Goal: Task Accomplishment & Management: Manage account settings

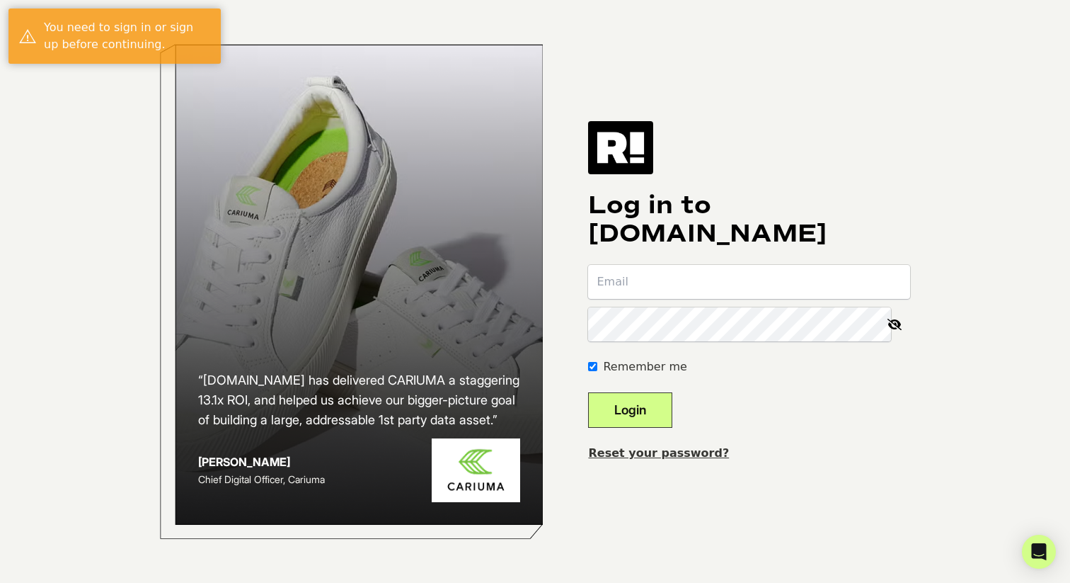
click at [634, 282] on input "email" at bounding box center [749, 282] width 322 height 34
type input "[EMAIL_ADDRESS][DOMAIN_NAME]"
click at [588, 392] on button "Login" at bounding box center [630, 409] width 84 height 35
click at [704, 287] on input "email" at bounding box center [749, 282] width 322 height 34
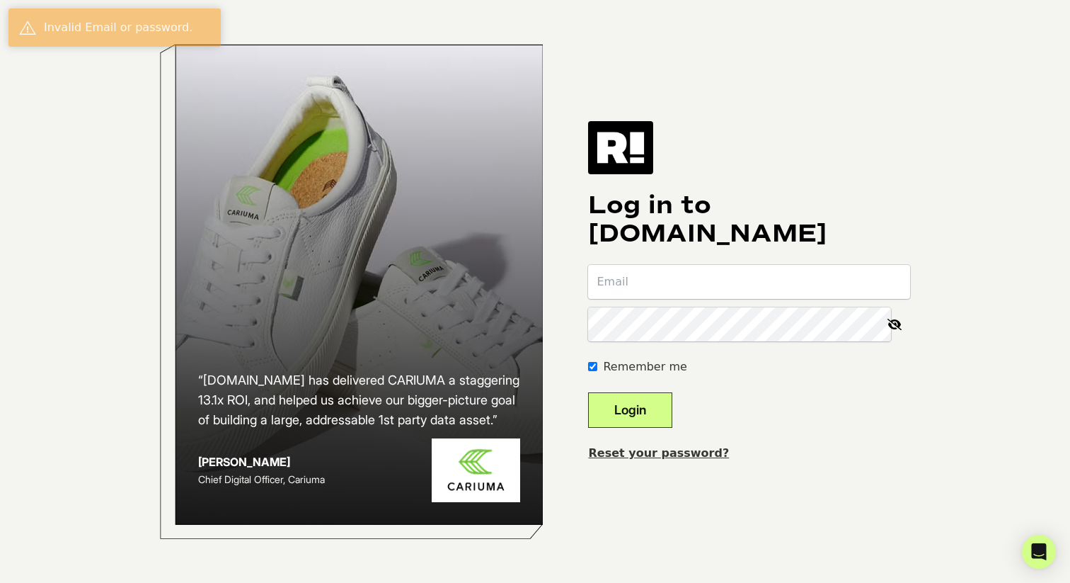
type input "[EMAIL_ADDRESS][DOMAIN_NAME]"
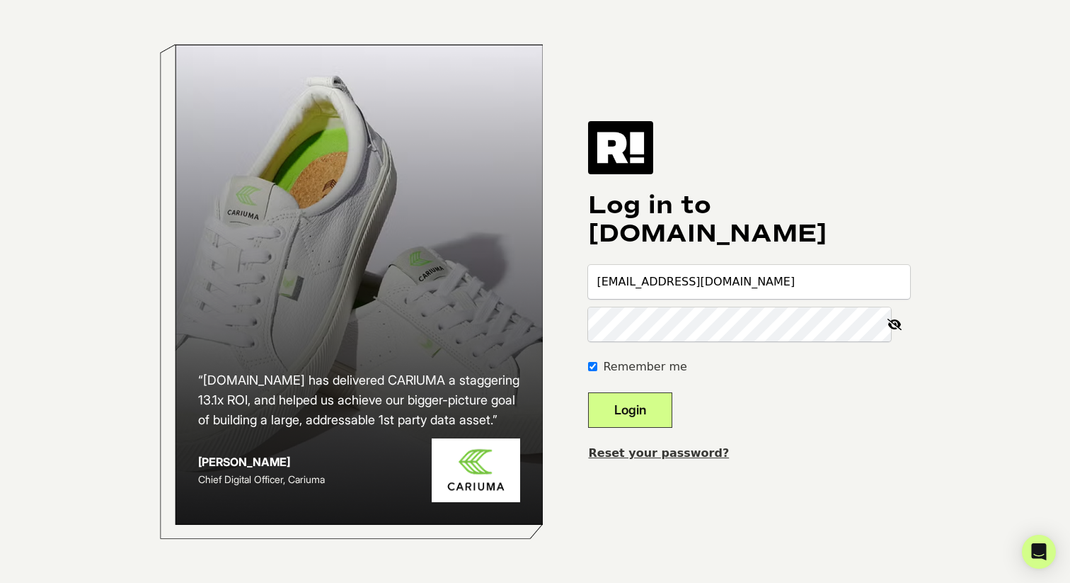
click at [588, 392] on button "Login" at bounding box center [630, 409] width 84 height 35
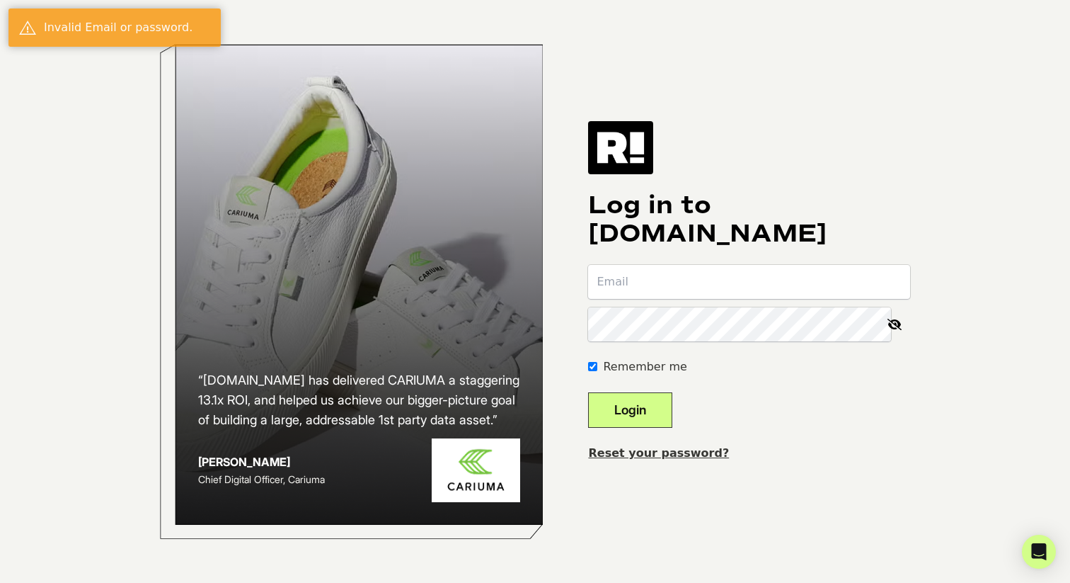
click at [765, 294] on input "email" at bounding box center [749, 282] width 322 height 34
click at [648, 290] on input "email" at bounding box center [749, 282] width 322 height 34
type input "[EMAIL_ADDRESS][DOMAIN_NAME]"
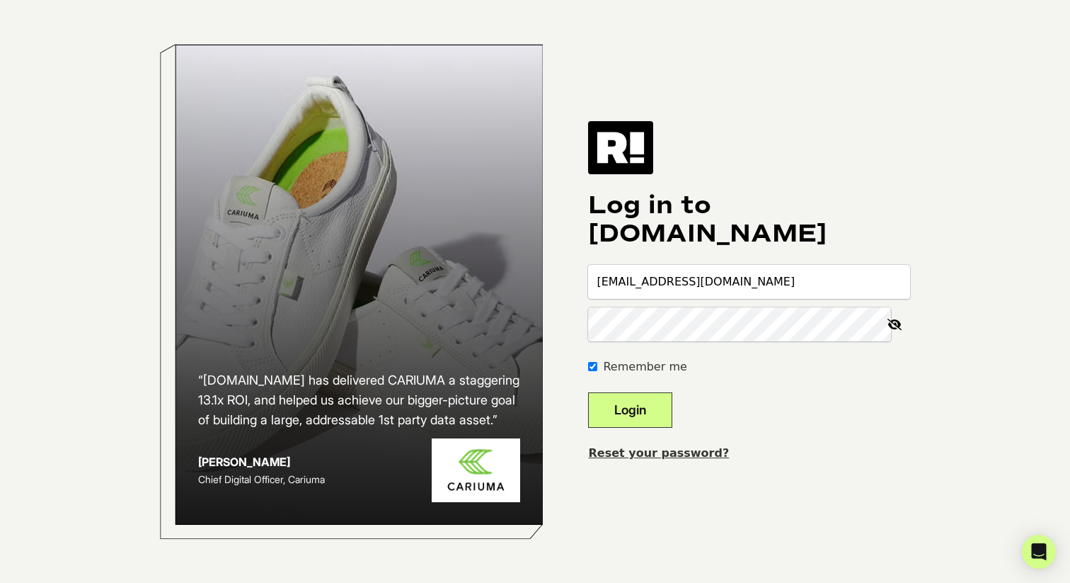
click at [588, 392] on button "Login" at bounding box center [630, 409] width 84 height 35
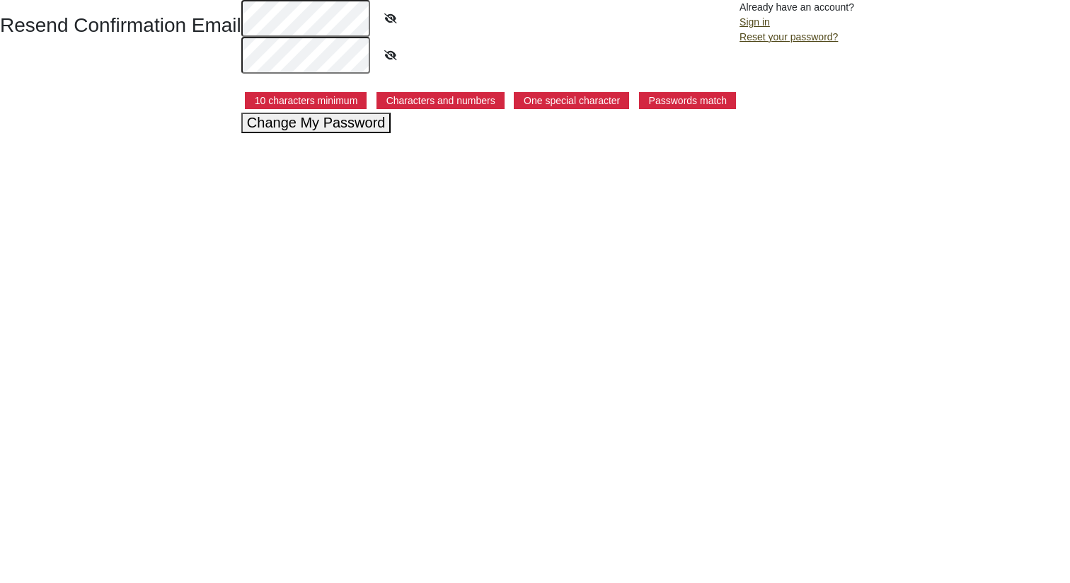
click at [316, 118] on button "Change My Password" at bounding box center [316, 123] width 150 height 21
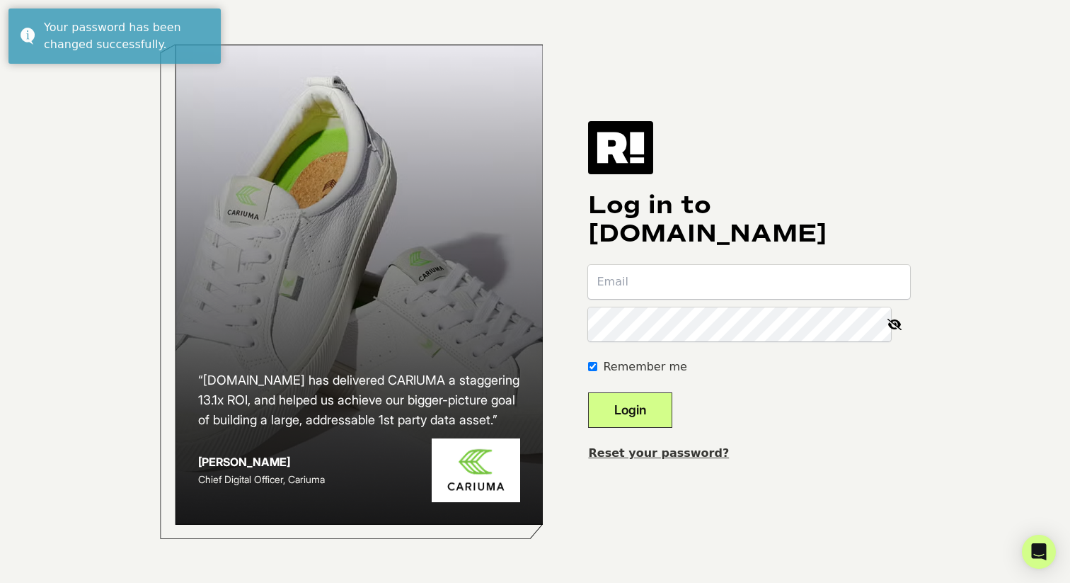
click at [720, 285] on input "email" at bounding box center [749, 282] width 322 height 34
type input "kfoster@sstack.com"
click at [588, 392] on button "Login" at bounding box center [630, 409] width 84 height 35
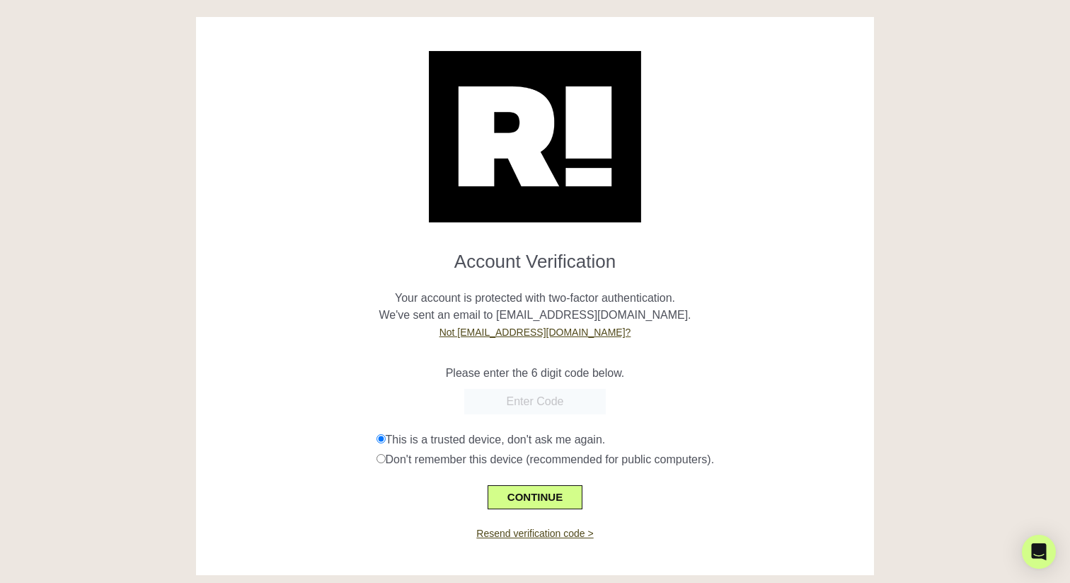
paste input "891775"
type input "891775"
click at [536, 497] on button "CONTINUE" at bounding box center [535, 497] width 95 height 24
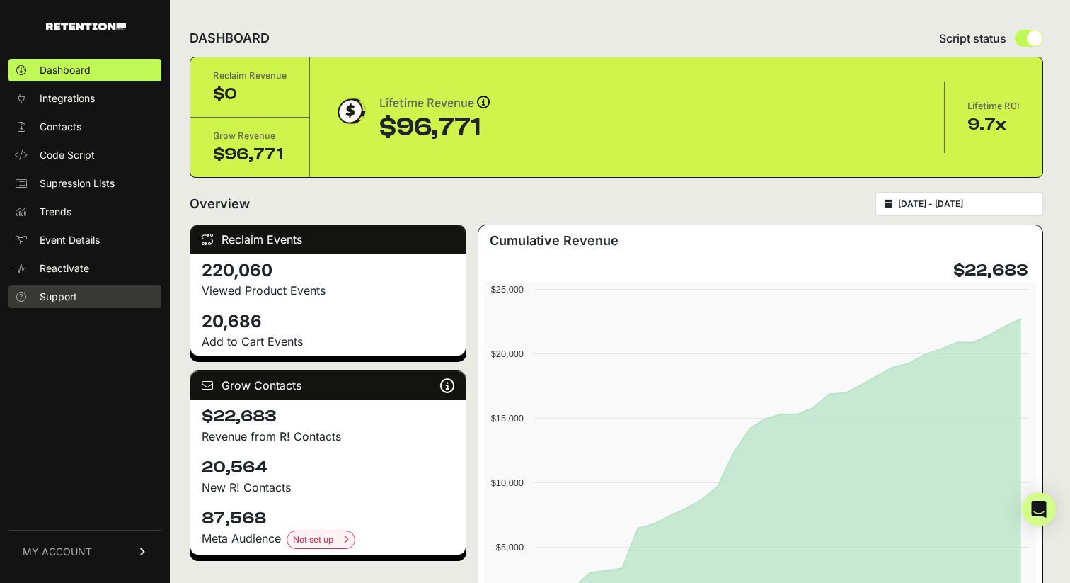
click at [68, 298] on span "Support" at bounding box center [59, 297] width 38 height 14
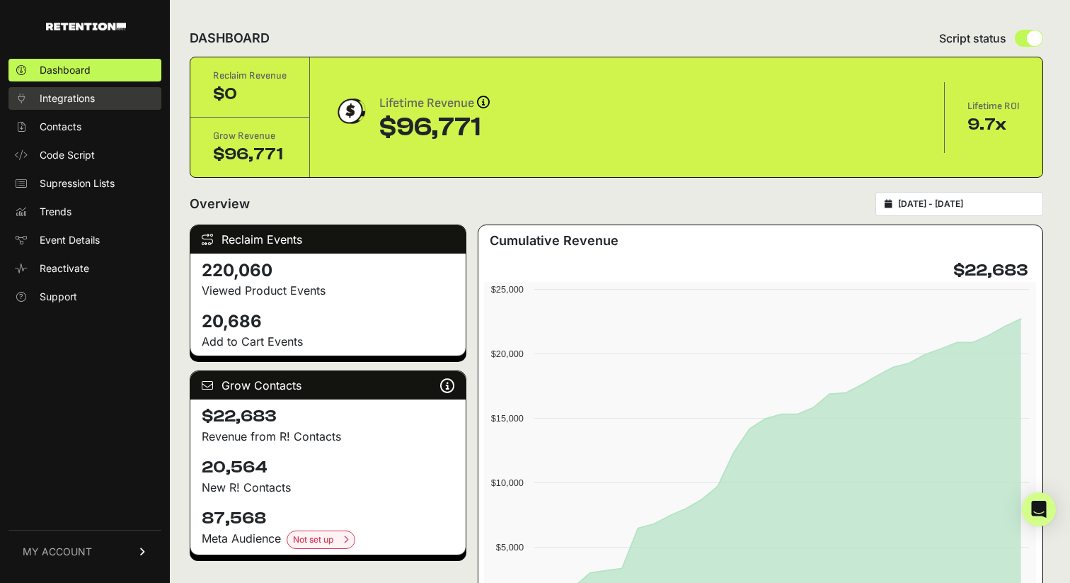
click at [69, 102] on span "Integrations" at bounding box center [67, 98] width 55 height 14
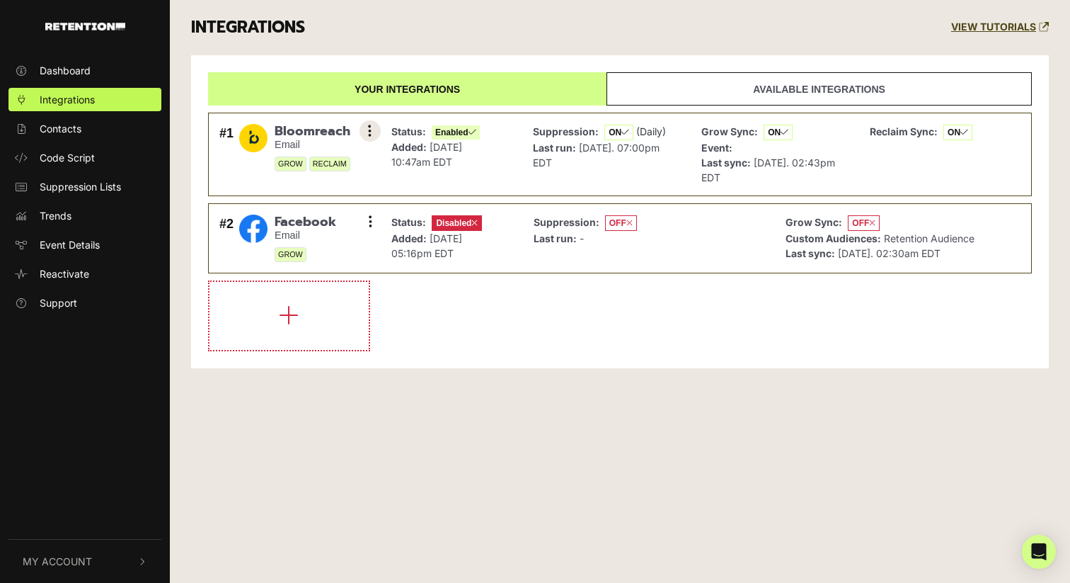
click at [371, 132] on icon at bounding box center [370, 131] width 4 height 14
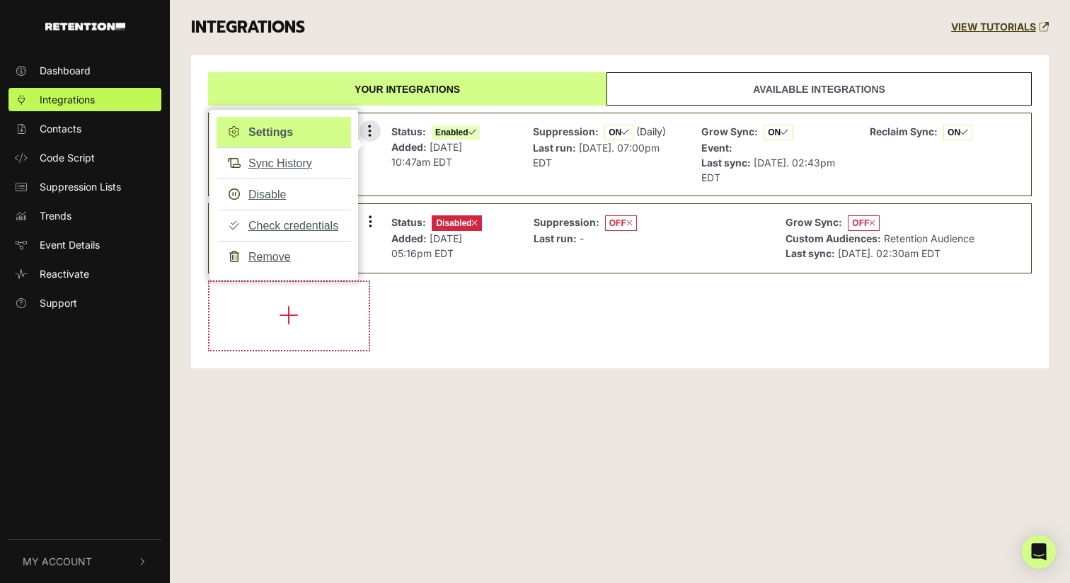
click at [280, 133] on link "Settings" at bounding box center [284, 132] width 134 height 31
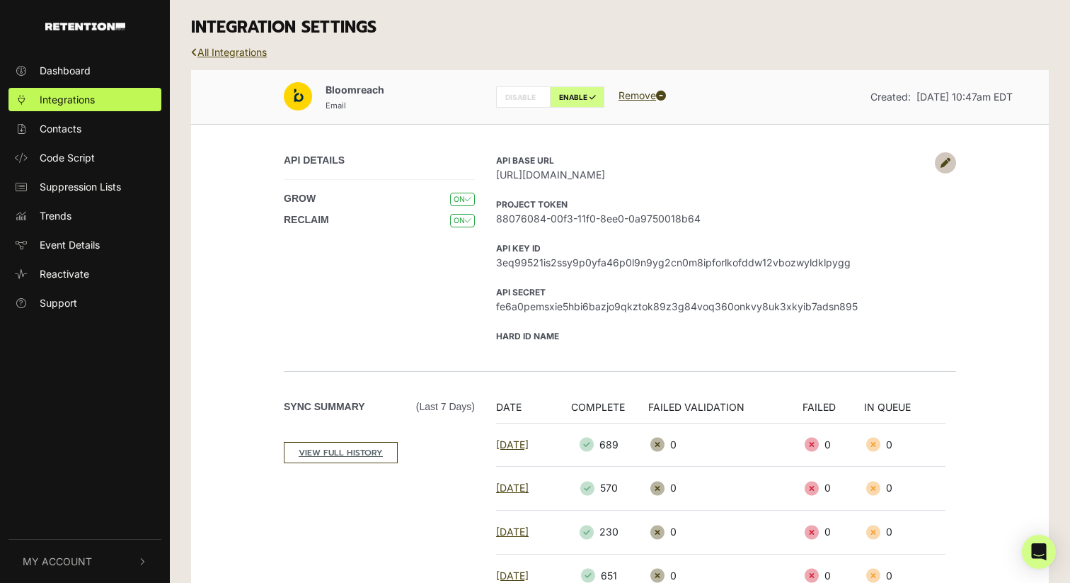
click at [237, 52] on link "All Integrations" at bounding box center [229, 52] width 76 height 12
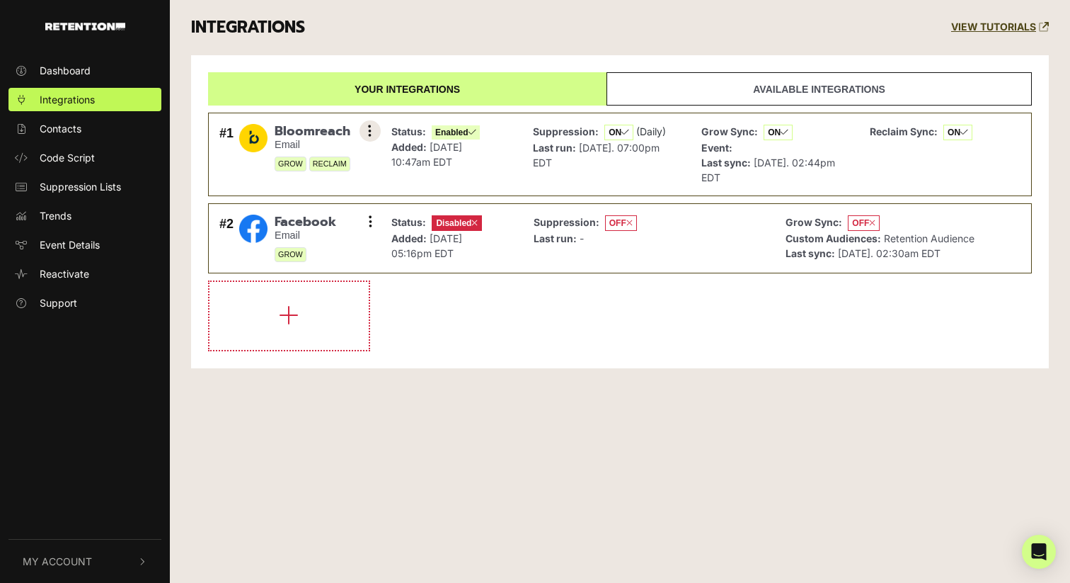
click at [370, 126] on icon at bounding box center [370, 131] width 4 height 14
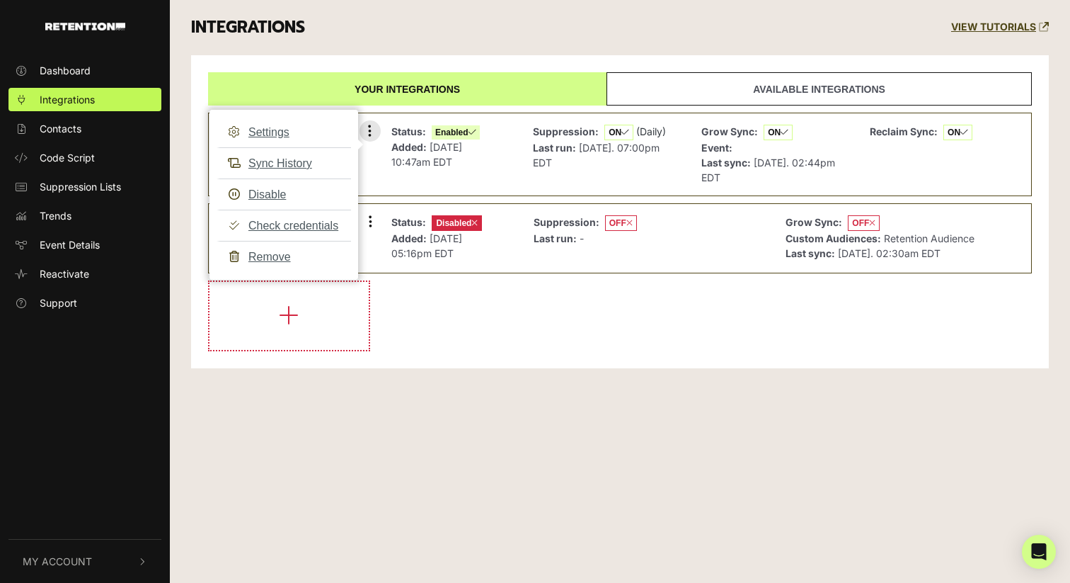
click at [538, 160] on span "[DATE]. 07:00pm EDT" at bounding box center [596, 155] width 127 height 27
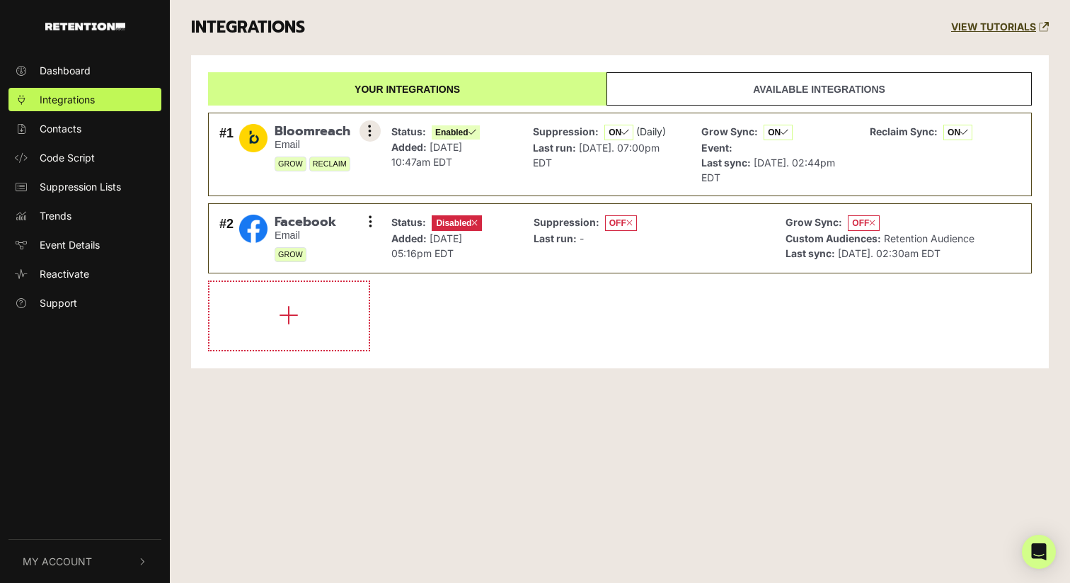
click at [364, 136] on button at bounding box center [370, 130] width 21 height 21
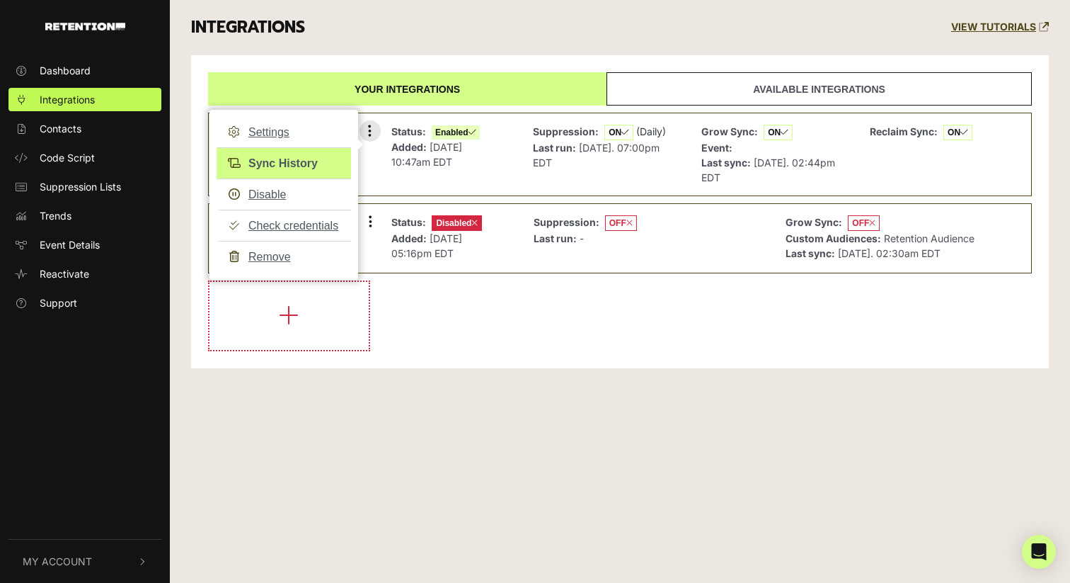
click at [283, 163] on link "Sync History" at bounding box center [284, 163] width 134 height 32
